Goal: Task Accomplishment & Management: Use online tool/utility

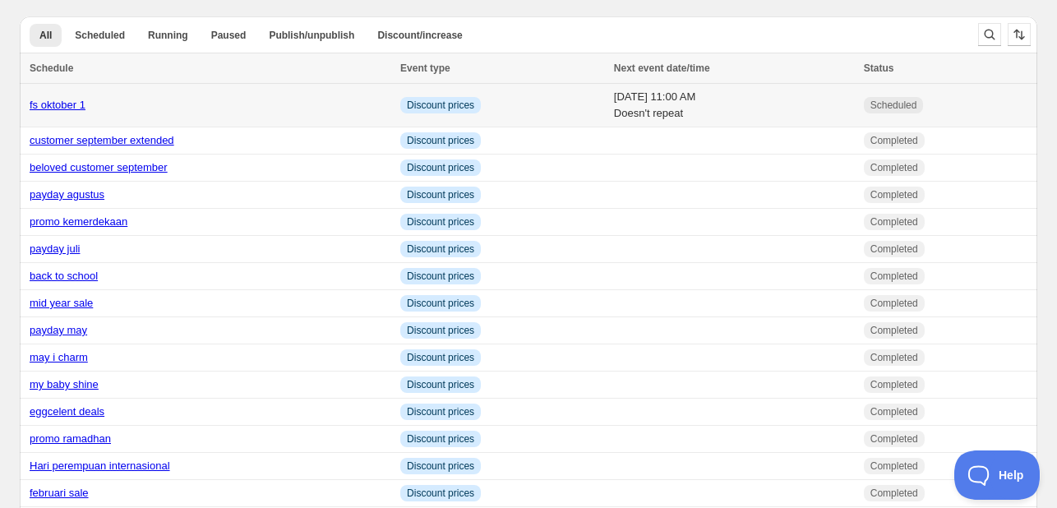
click at [660, 102] on td "[DATE] 11:00 AM Doesn't repeat" at bounding box center [734, 106] width 250 height 44
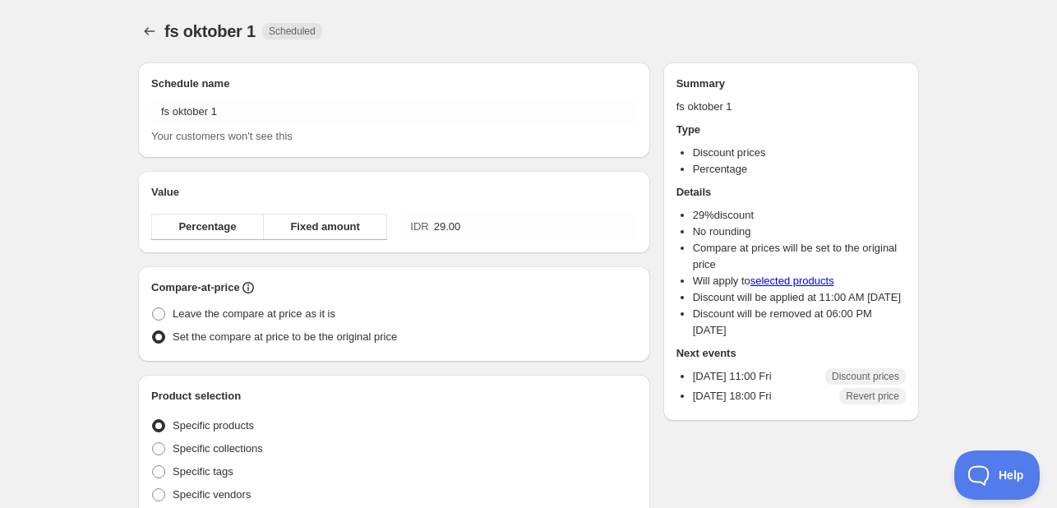
radio input "true"
checkbox input "true"
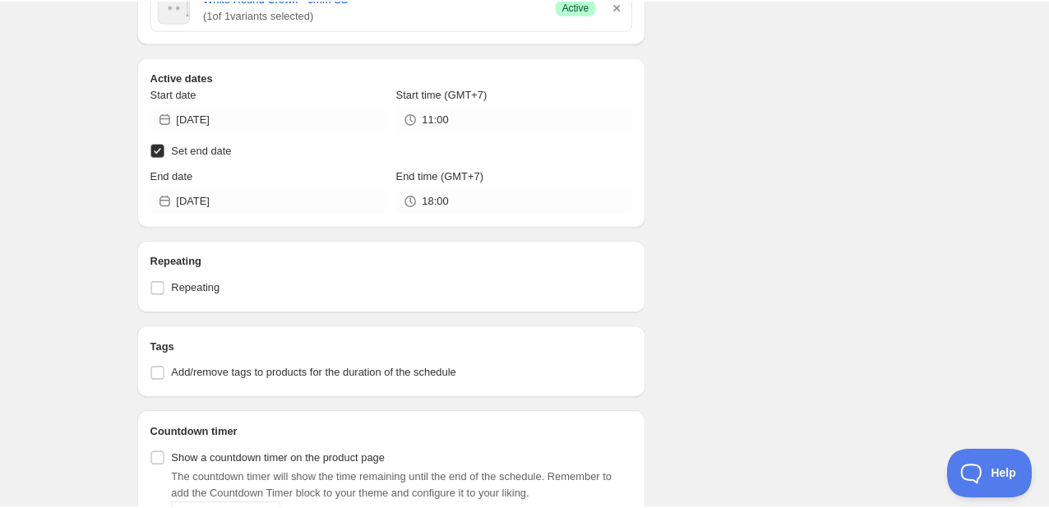
scroll to position [2218, 0]
